Goal: Task Accomplishment & Management: Complete application form

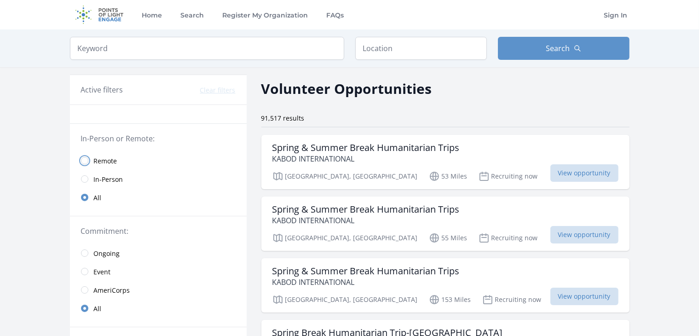
click at [87, 161] on input "radio" at bounding box center [84, 160] width 7 height 7
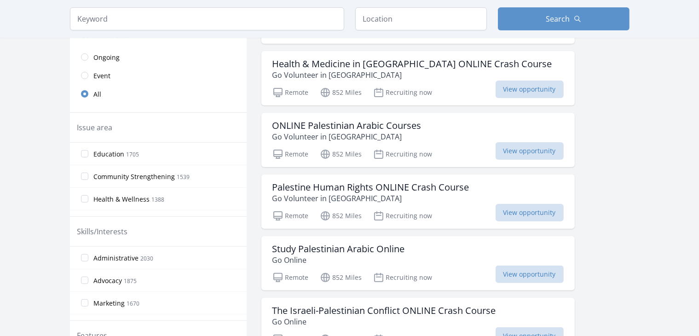
scroll to position [214, 0]
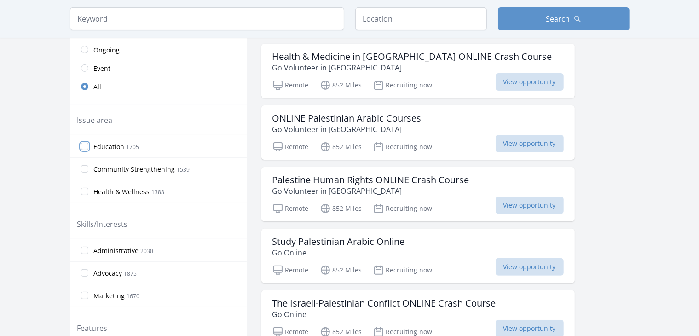
click at [87, 143] on input "Education 1705" at bounding box center [84, 146] width 7 height 7
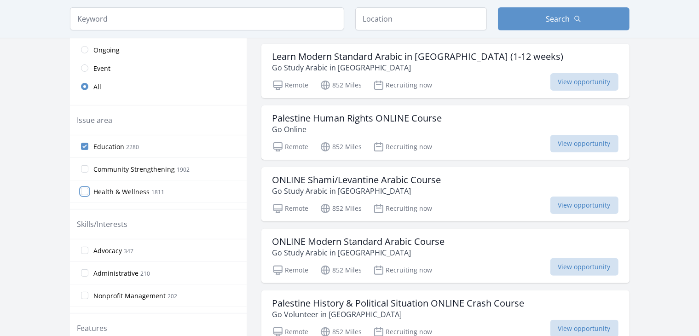
click at [86, 189] on input "Health & Wellness 1811" at bounding box center [84, 191] width 7 height 7
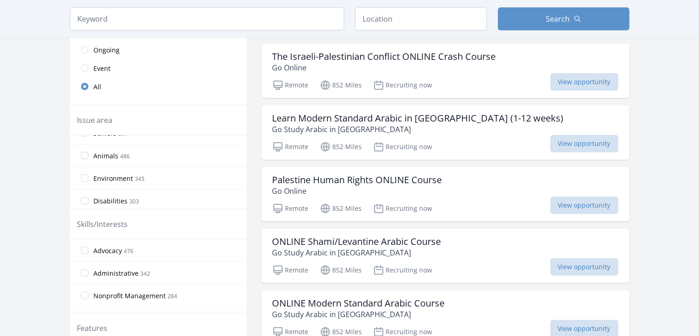
scroll to position [198, 0]
click at [239, 166] on div "Education 2280 Health & Wellness 1811 Community Strengthening 1902 Children & Y…" at bounding box center [158, 172] width 177 height 74
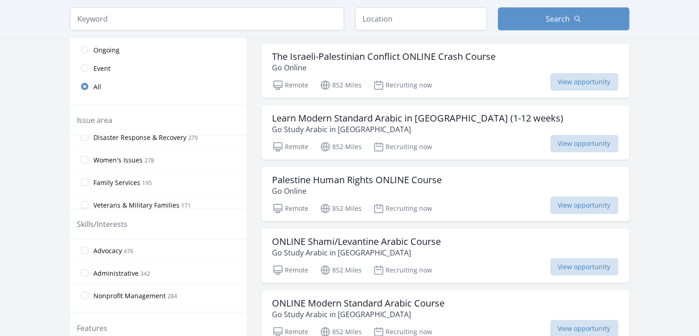
scroll to position [260, 0]
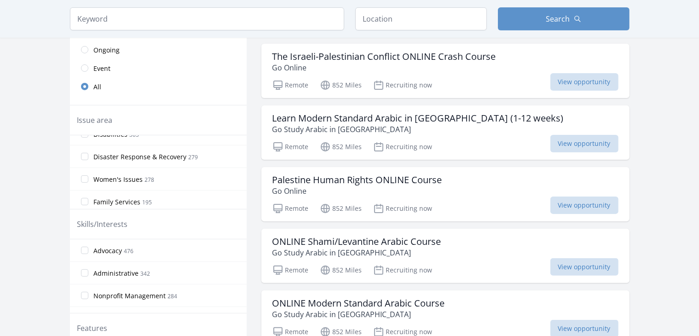
click at [102, 167] on div "Women's Issues 278" at bounding box center [158, 178] width 177 height 23
click at [83, 179] on input "Women's Issues 278" at bounding box center [84, 178] width 7 height 7
click at [87, 157] on input "Hunger 743" at bounding box center [84, 160] width 7 height 7
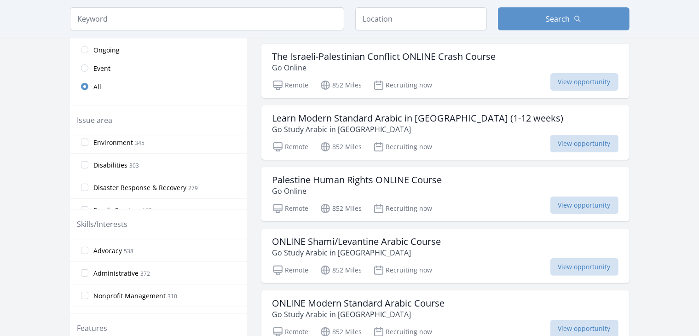
scroll to position [256, 0]
click at [90, 160] on label "Disabilities 303" at bounding box center [158, 161] width 177 height 18
click at [88, 160] on input "Disabilities 303" at bounding box center [84, 160] width 7 height 7
drag, startPoint x: 242, startPoint y: 149, endPoint x: 242, endPoint y: 175, distance: 26.2
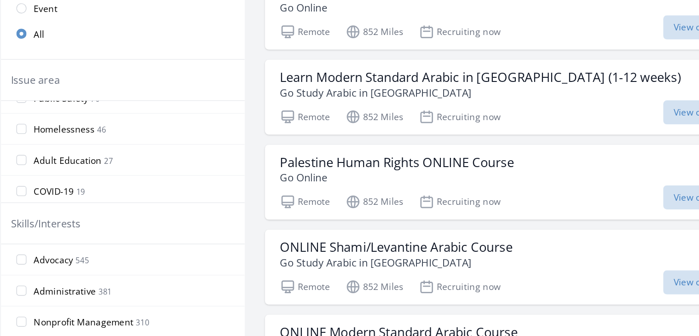
scroll to position [215, 0]
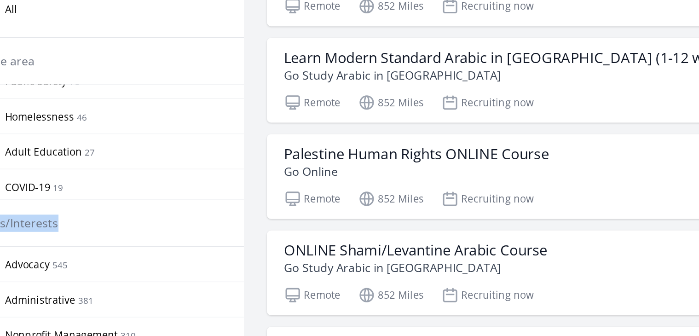
drag, startPoint x: 252, startPoint y: 223, endPoint x: 149, endPoint y: 194, distance: 107.6
drag, startPoint x: 197, startPoint y: 117, endPoint x: 212, endPoint y: 118, distance: 14.7
click at [212, 118] on div "Issue area" at bounding box center [158, 119] width 162 height 11
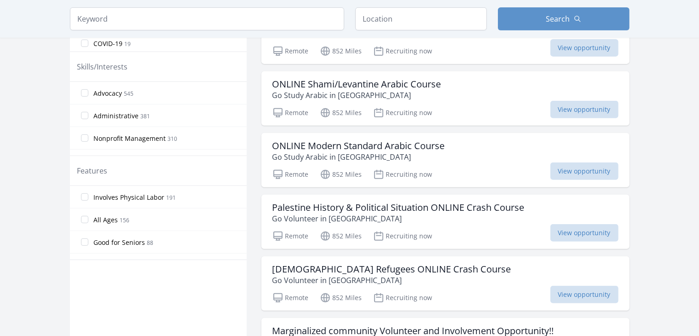
scroll to position [294, 0]
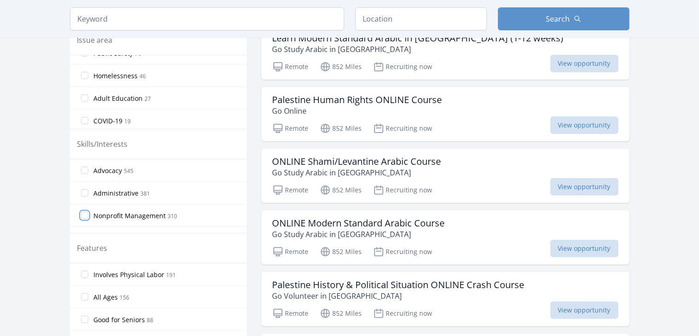
click at [88, 216] on input "Nonprofit Management 310" at bounding box center [84, 215] width 7 height 7
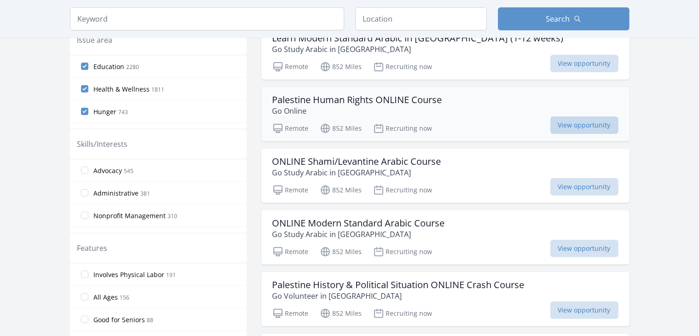
click at [577, 125] on span "View opportunity" at bounding box center [584, 124] width 68 height 17
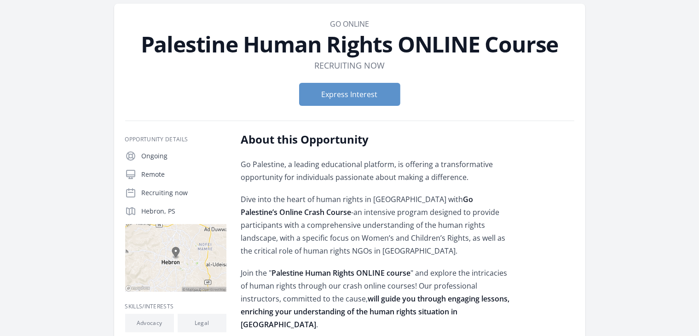
scroll to position [37, 0]
click at [368, 96] on button "Express Interest" at bounding box center [349, 94] width 101 height 23
